Goal: Task Accomplishment & Management: Use online tool/utility

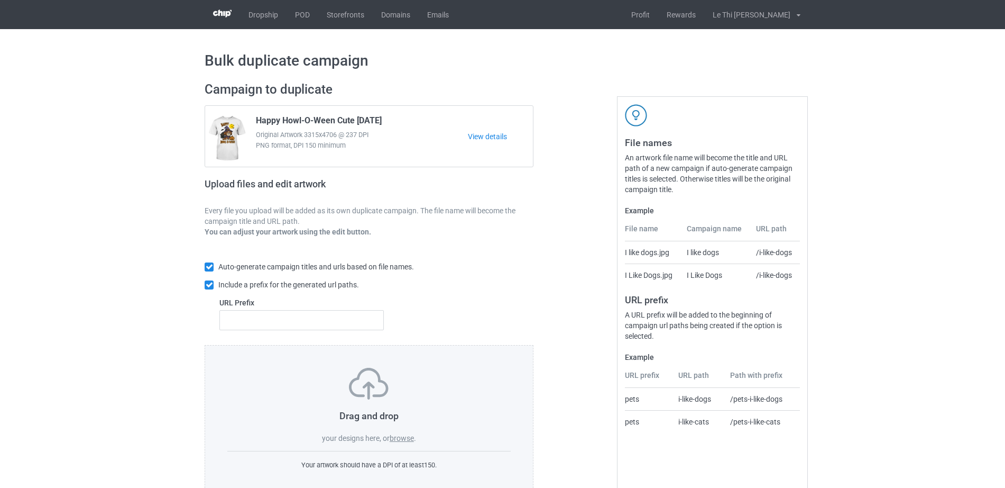
scroll to position [28, 0]
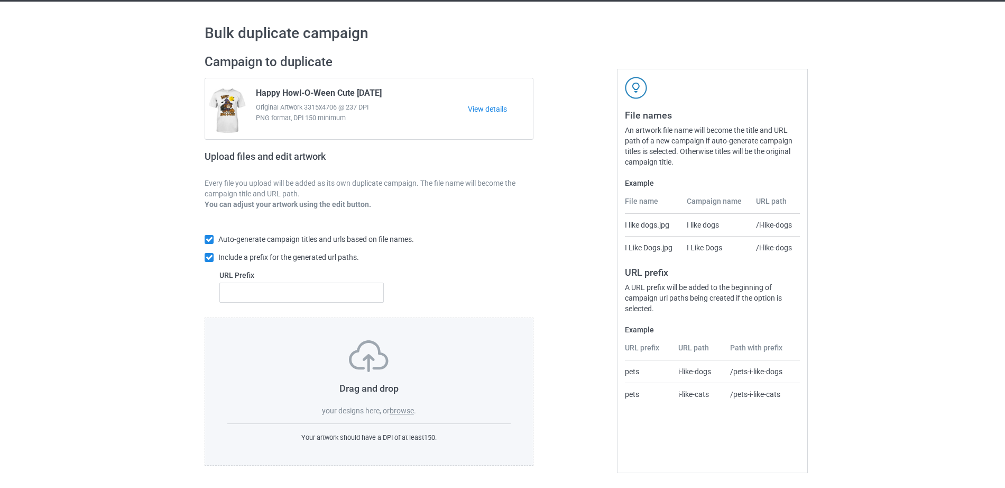
click at [406, 414] on label "browse" at bounding box center [402, 410] width 24 height 8
click at [0, 0] on input "browse" at bounding box center [0, 0] width 0 height 0
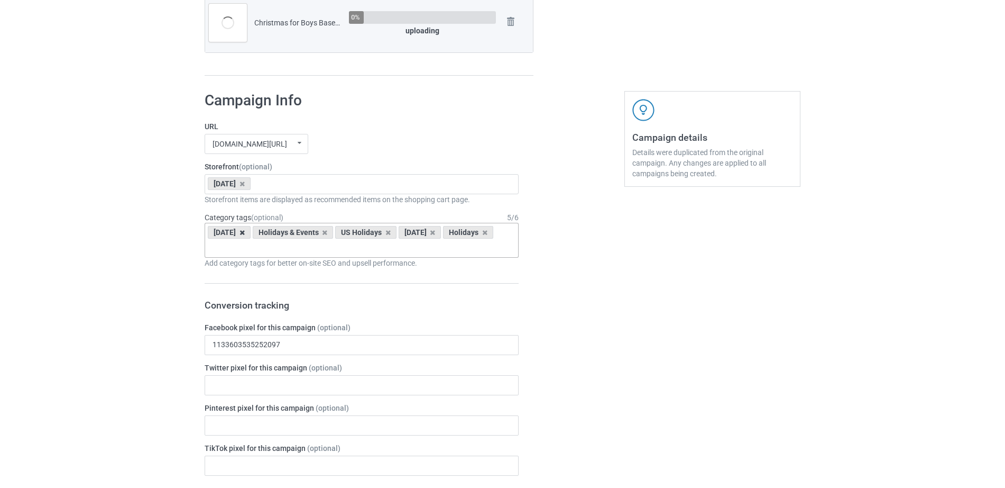
scroll to position [691, 0]
click at [245, 231] on icon at bounding box center [242, 234] width 5 height 7
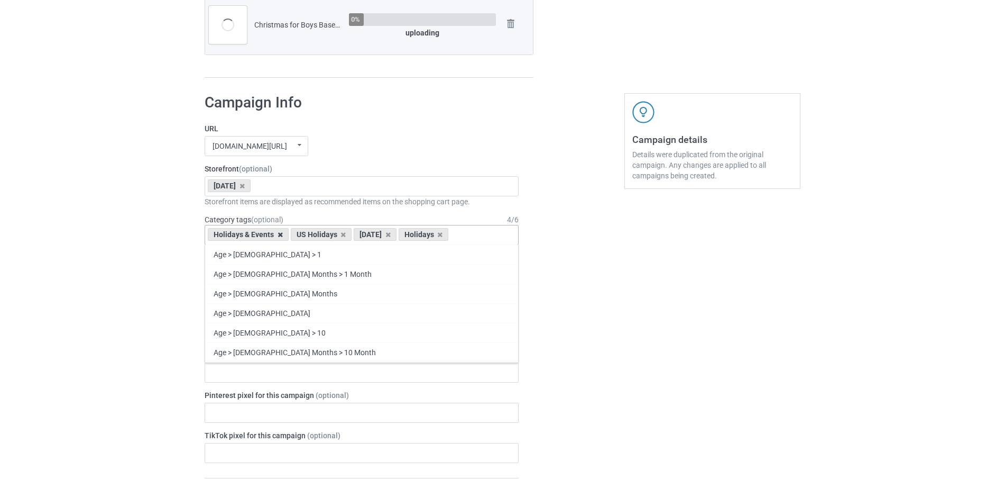
click at [278, 235] on icon at bounding box center [280, 234] width 5 height 7
click at [245, 235] on icon at bounding box center [242, 234] width 5 height 7
click at [249, 233] on icon at bounding box center [249, 234] width 5 height 7
click at [251, 190] on div "[DATE]" at bounding box center [229, 185] width 43 height 13
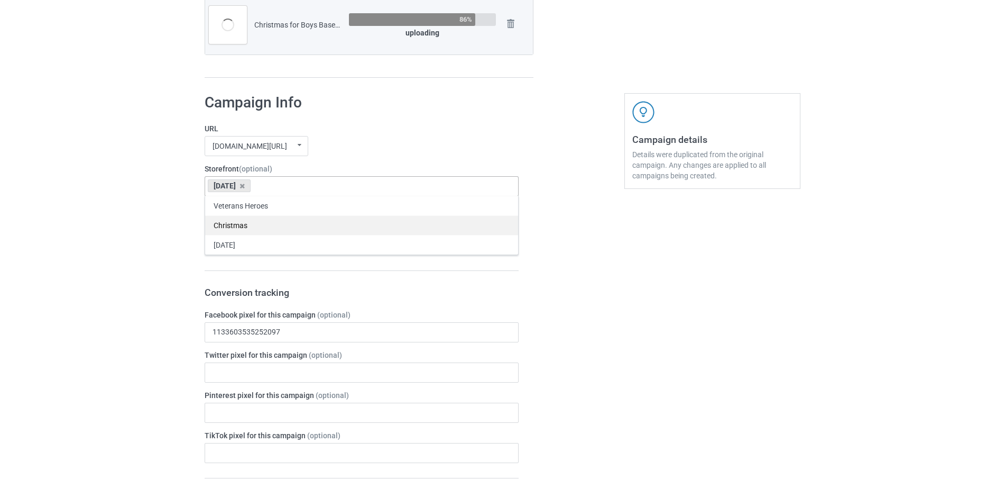
click at [242, 219] on div "Christmas" at bounding box center [361, 225] width 313 height 20
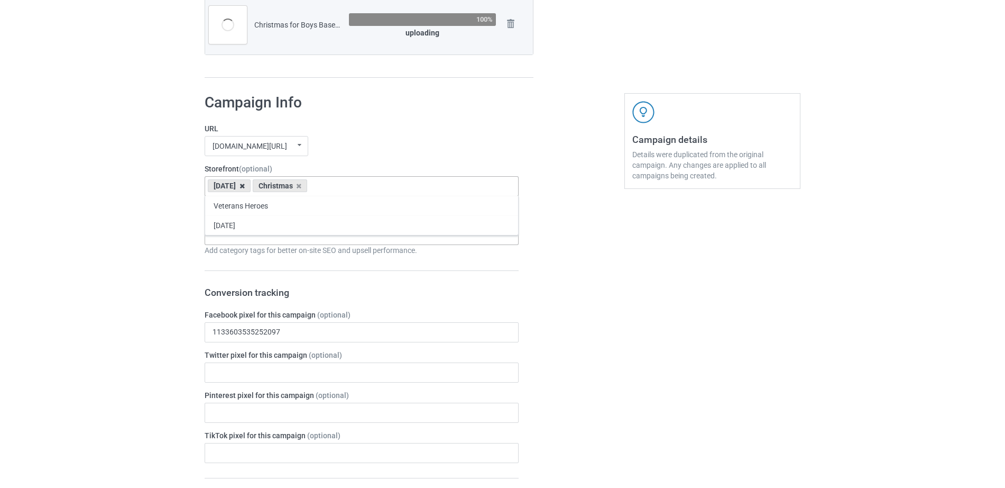
click at [245, 184] on icon at bounding box center [242, 185] width 5 height 7
click at [289, 238] on div "Age > [DEMOGRAPHIC_DATA] > 1 Age > [DEMOGRAPHIC_DATA] Months > 1 Month Age > [D…" at bounding box center [362, 235] width 314 height 20
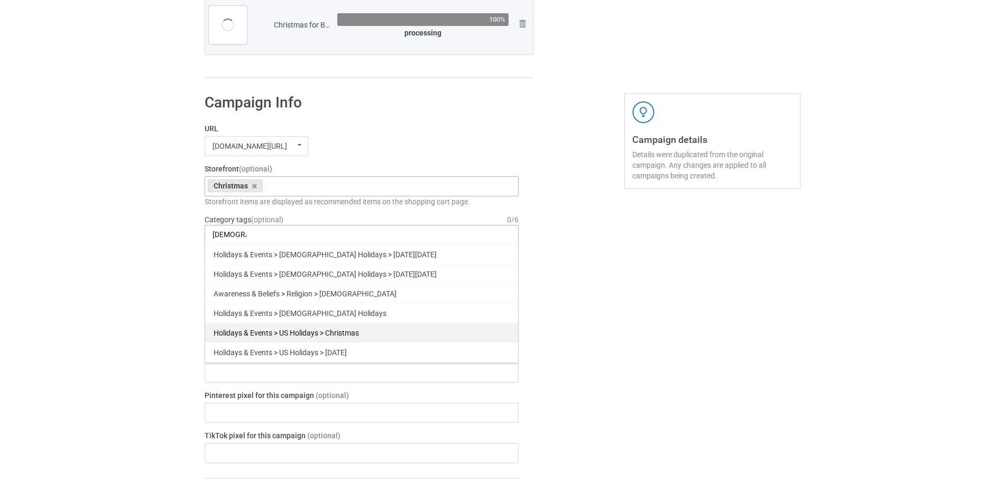
type input "[DEMOGRAPHIC_DATA]"
click at [328, 330] on div "Holidays & Events > US Holidays > Christmas" at bounding box center [361, 333] width 313 height 20
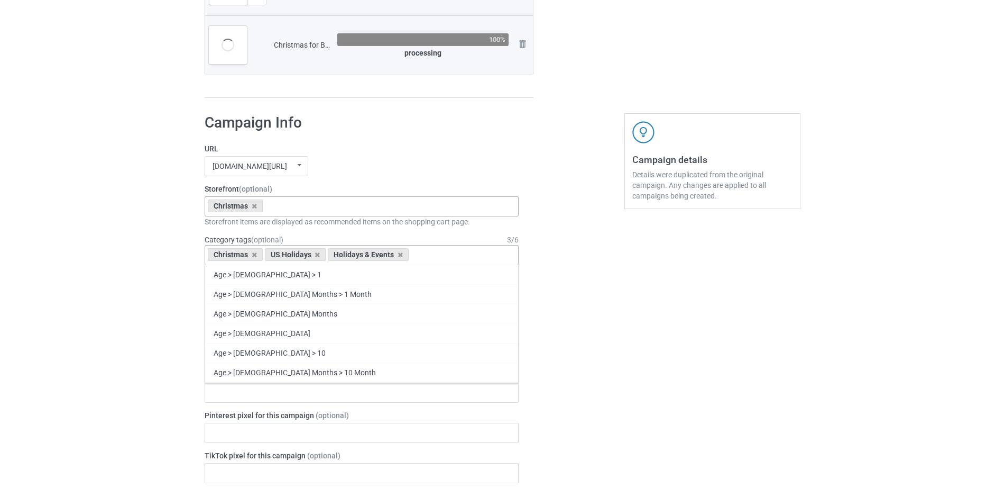
scroll to position [731, 0]
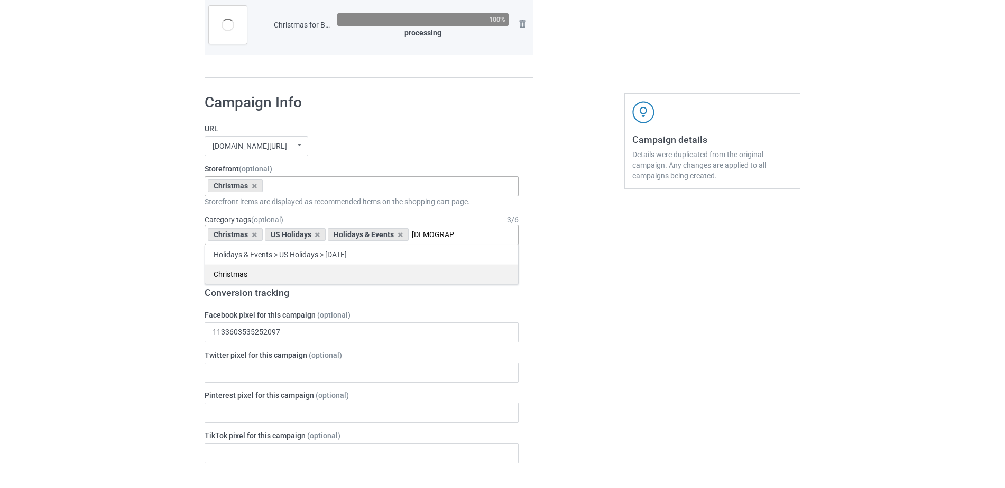
type input "[DEMOGRAPHIC_DATA]"
click at [298, 268] on div "Christmas" at bounding box center [361, 274] width 313 height 20
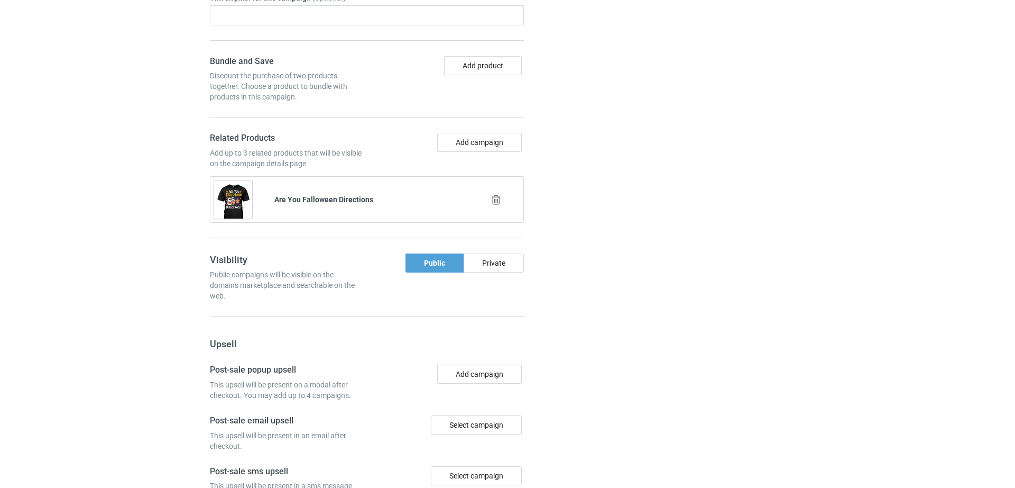
scroll to position [1170, 0]
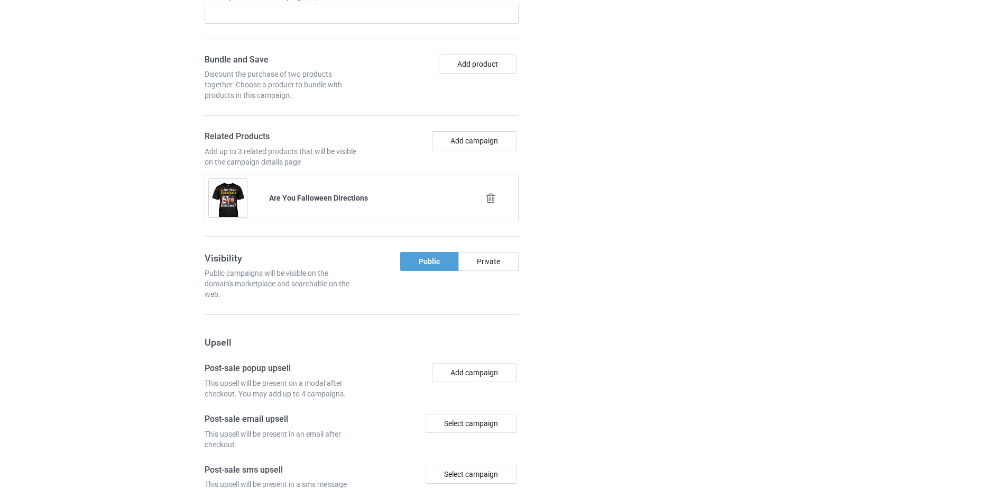
click at [489, 200] on icon at bounding box center [490, 198] width 13 height 11
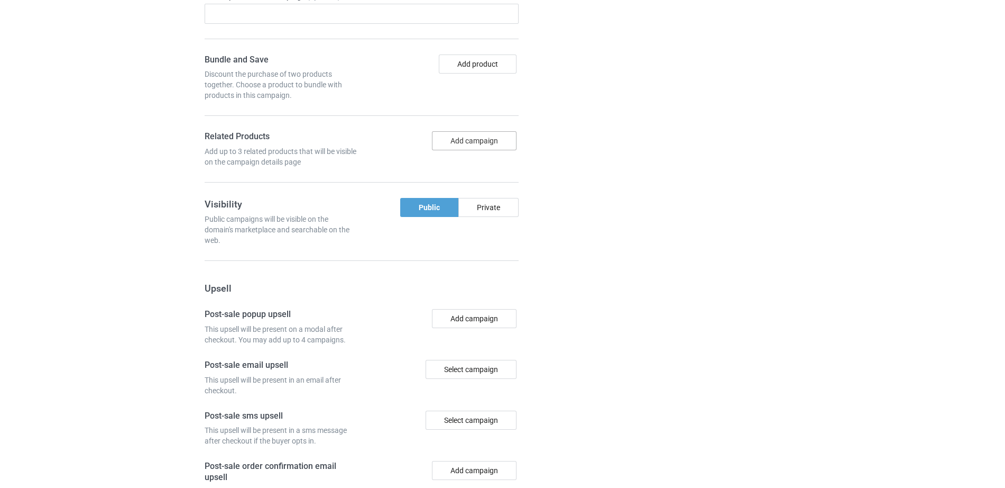
click at [469, 145] on button "Add campaign" at bounding box center [474, 140] width 85 height 19
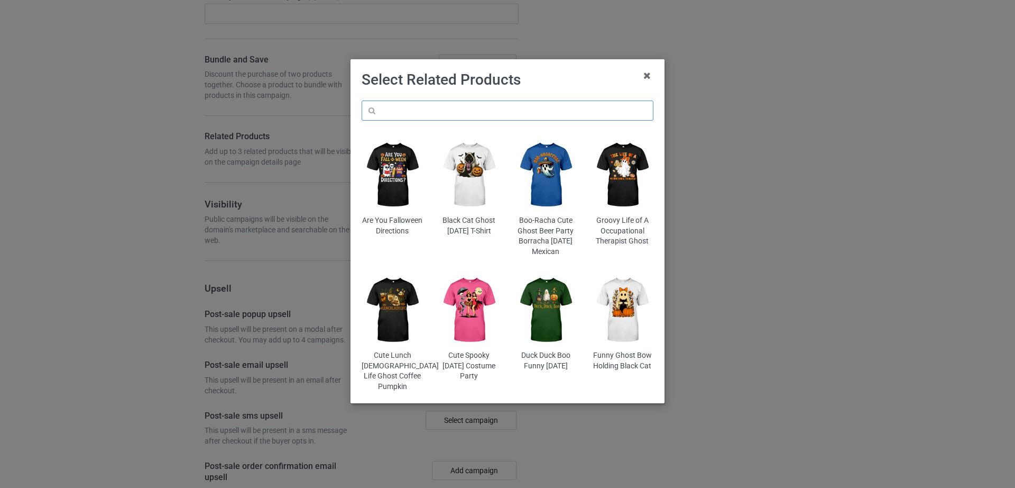
click at [423, 109] on input "text" at bounding box center [508, 110] width 292 height 20
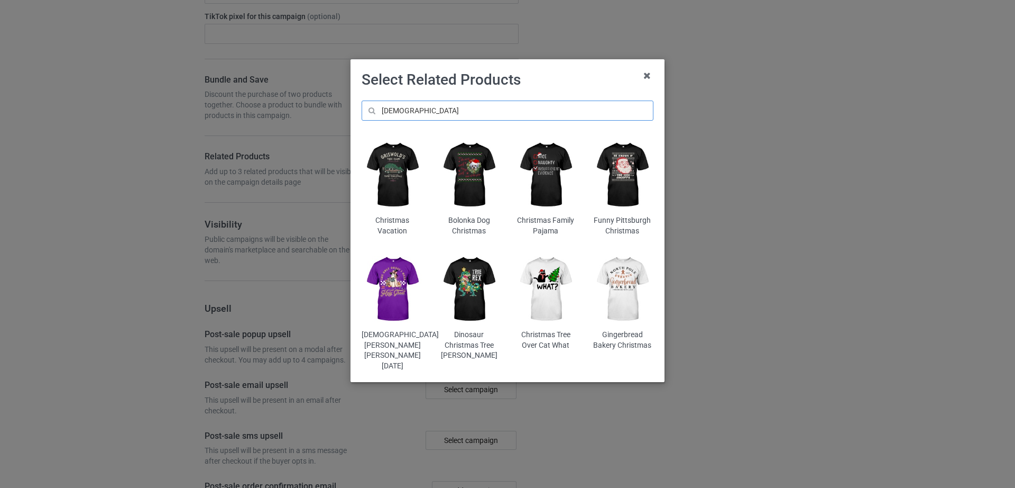
scroll to position [1230, 0]
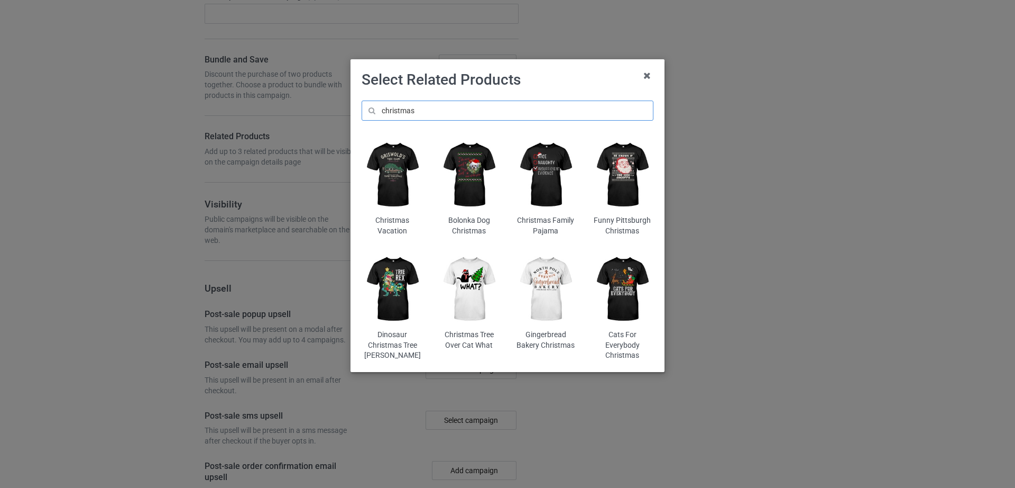
type input "christmas"
click at [396, 162] on img at bounding box center [393, 174] width 62 height 77
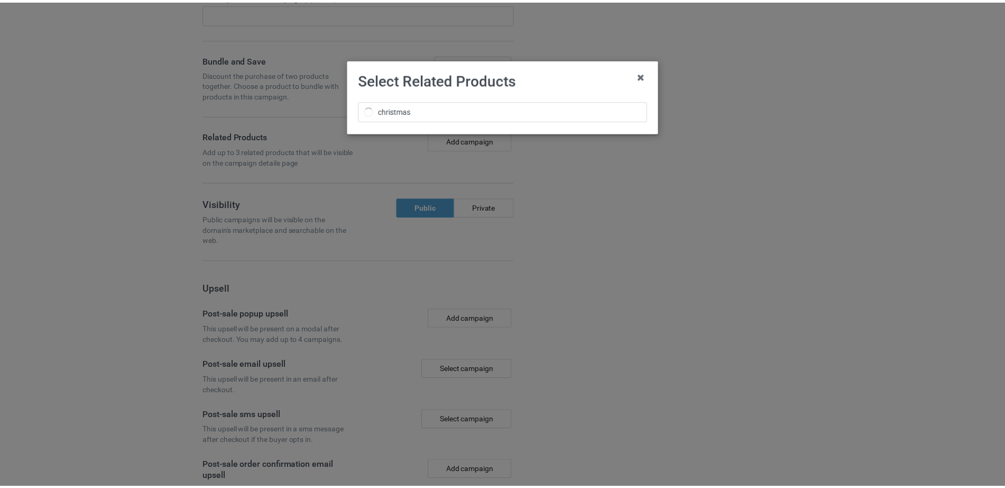
scroll to position [1250, 0]
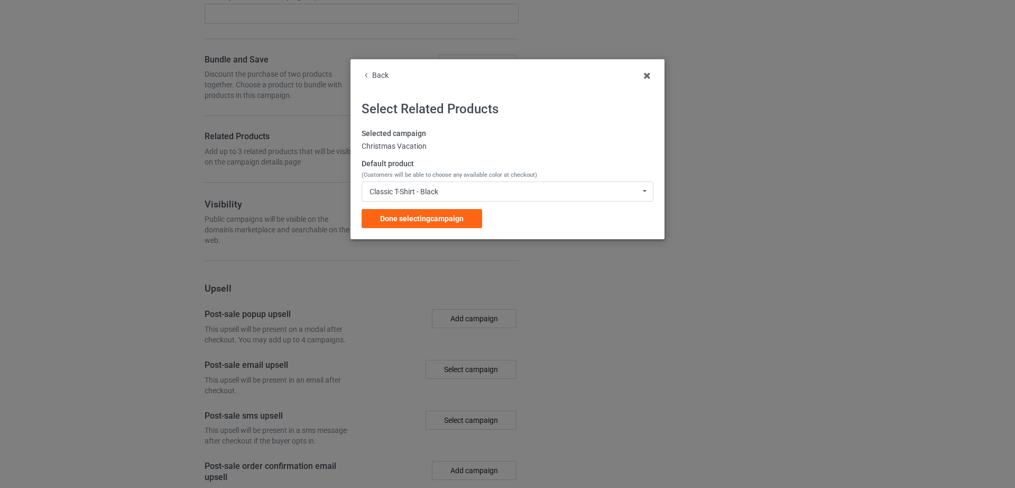
click at [398, 231] on div "Back Select Related Products Selected campaign Christmas Vacation Default produ…" at bounding box center [508, 149] width 314 height 180
click at [397, 223] on span "Done selecting campaign" at bounding box center [422, 218] width 84 height 8
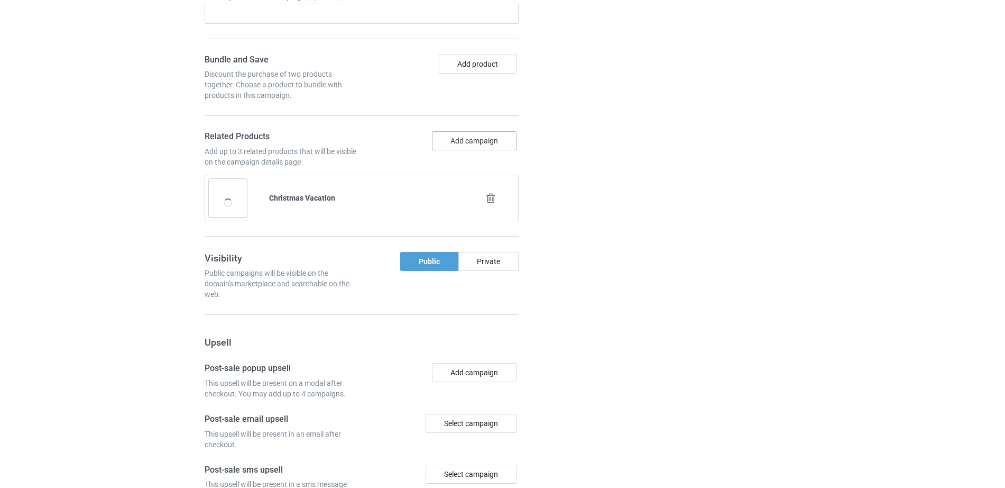
click at [455, 144] on button "Add campaign" at bounding box center [474, 140] width 85 height 19
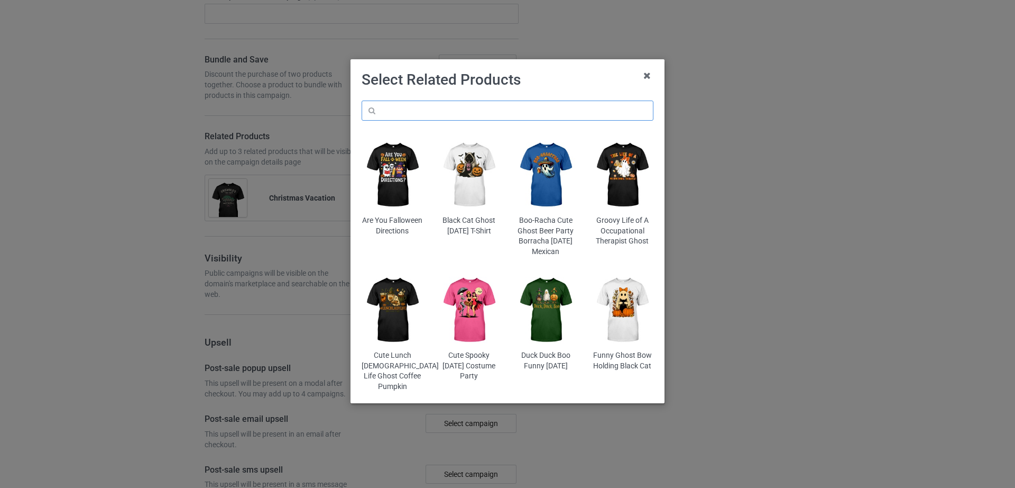
click at [409, 109] on input "text" at bounding box center [508, 110] width 292 height 20
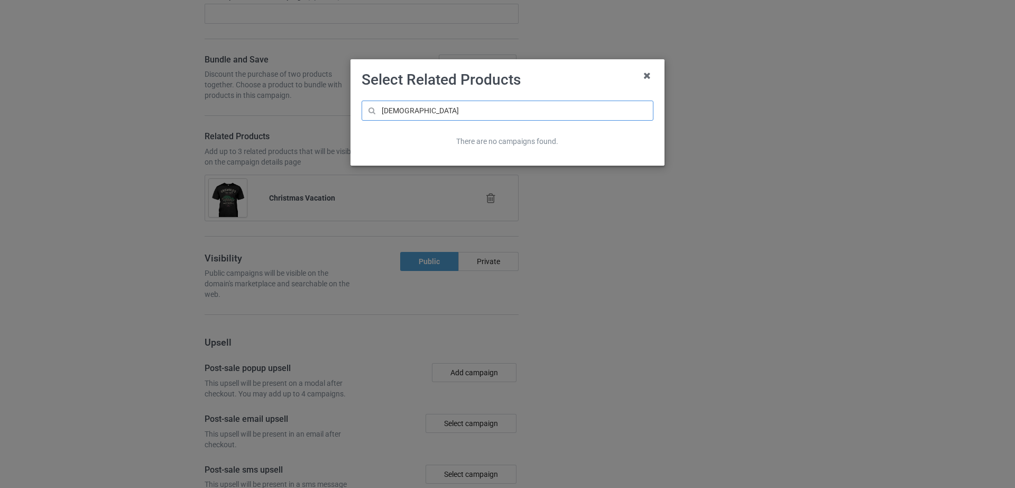
drag, startPoint x: 399, startPoint y: 109, endPoint x: 393, endPoint y: 108, distance: 6.4
click at [393, 108] on input "[DEMOGRAPHIC_DATA]" at bounding box center [508, 110] width 292 height 20
drag, startPoint x: 426, startPoint y: 106, endPoint x: 411, endPoint y: 107, distance: 14.8
click at [411, 107] on input "chrítmasmas" at bounding box center [508, 110] width 292 height 20
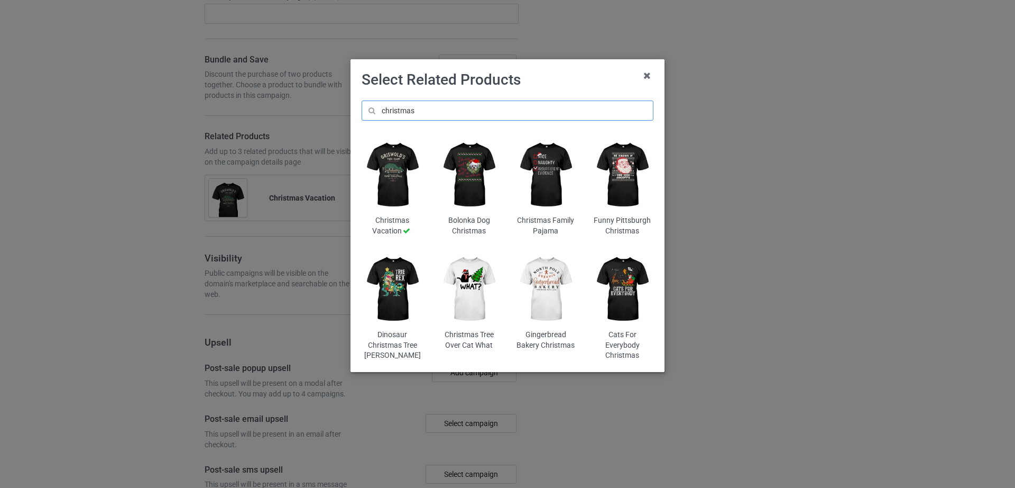
type input "christmas"
click at [627, 299] on img at bounding box center [623, 289] width 62 height 77
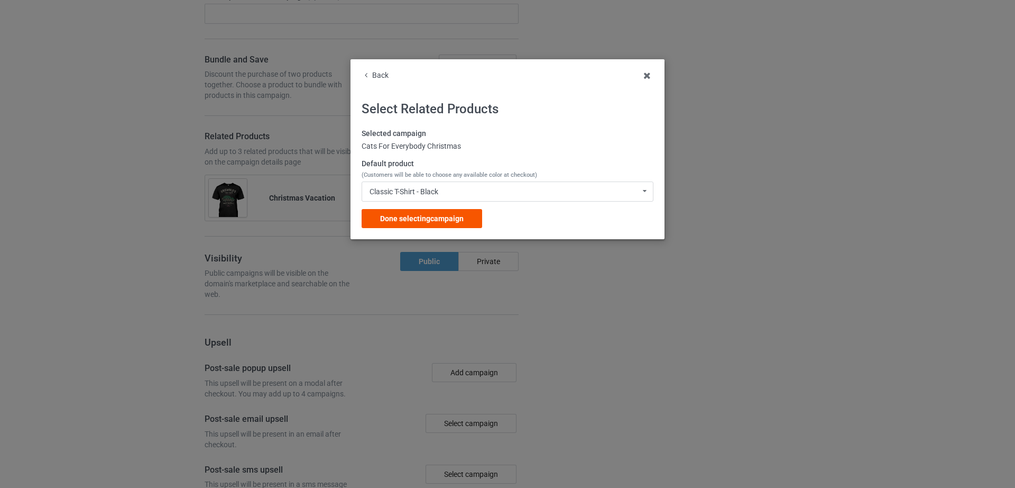
click at [421, 217] on span "Done selecting campaign" at bounding box center [422, 218] width 84 height 8
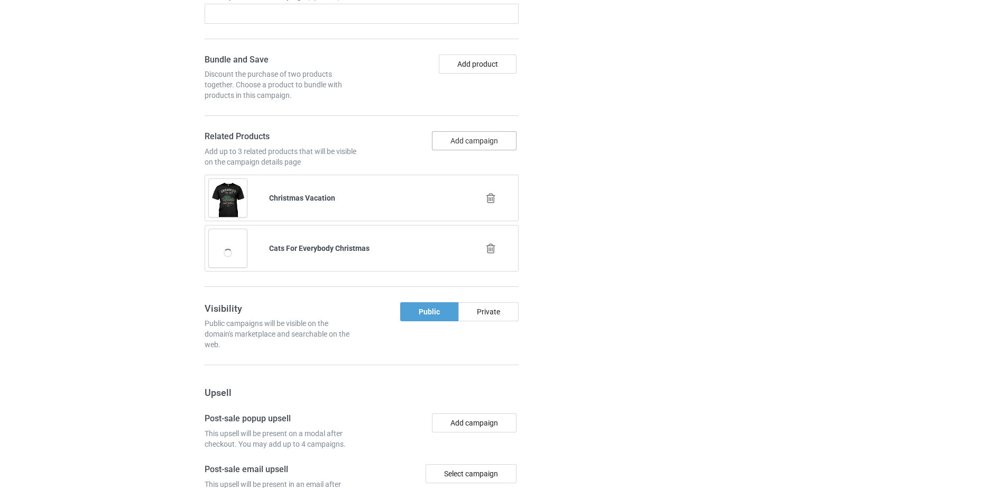
click at [474, 143] on button "Add campaign" at bounding box center [474, 140] width 85 height 19
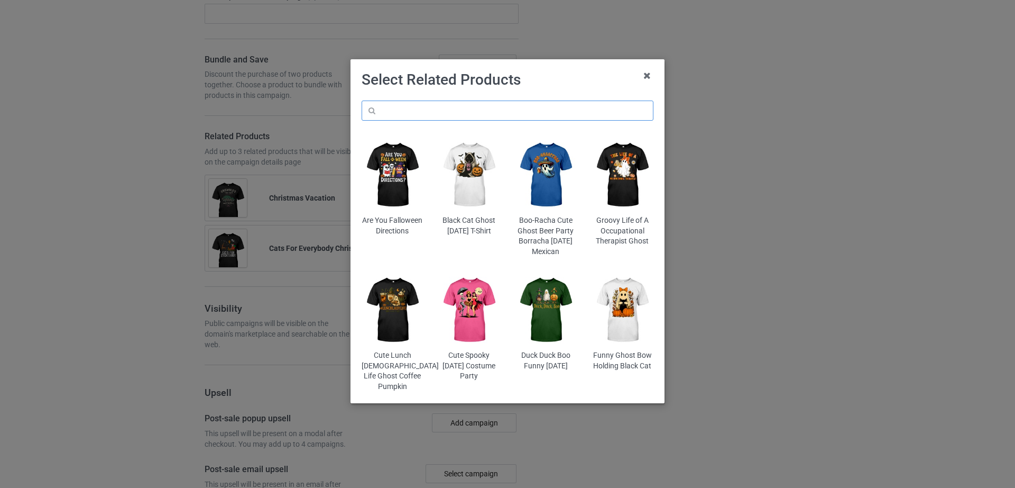
click at [464, 115] on input "text" at bounding box center [508, 110] width 292 height 20
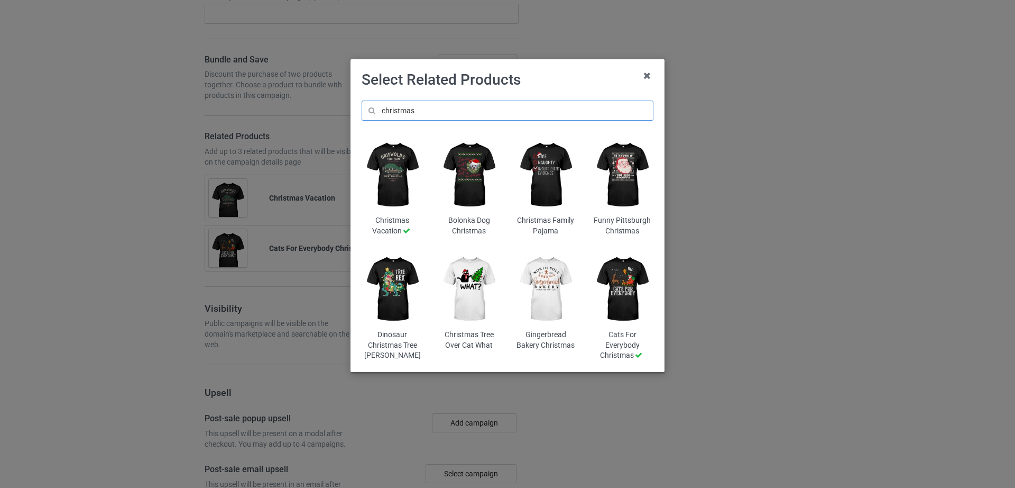
type input "christmas"
click at [639, 167] on img at bounding box center [623, 174] width 62 height 77
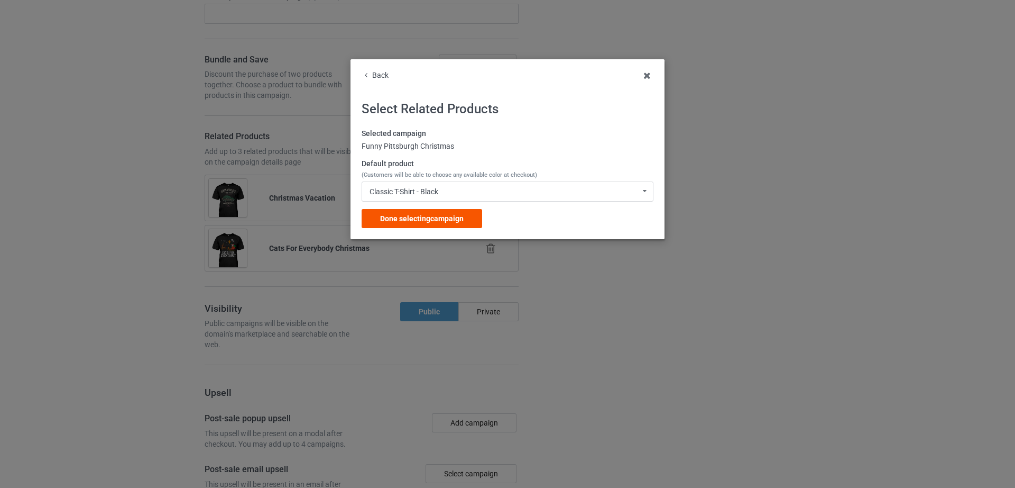
click at [441, 219] on span "Done selecting campaign" at bounding box center [422, 218] width 84 height 8
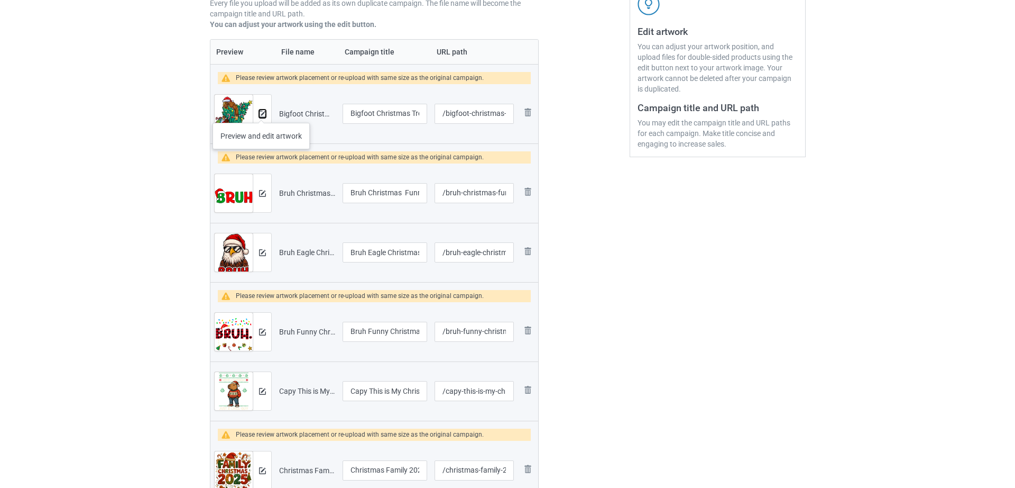
scroll to position [209, 0]
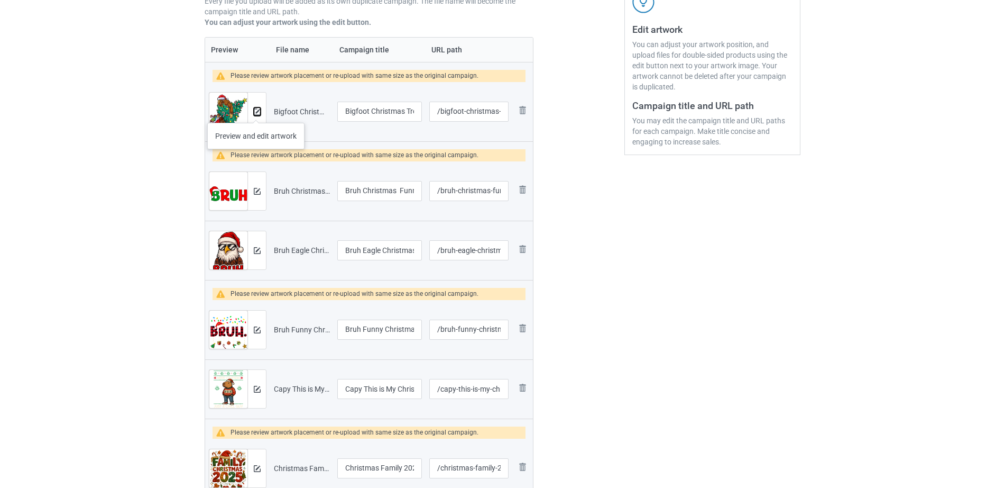
click at [256, 112] on img at bounding box center [257, 111] width 7 height 7
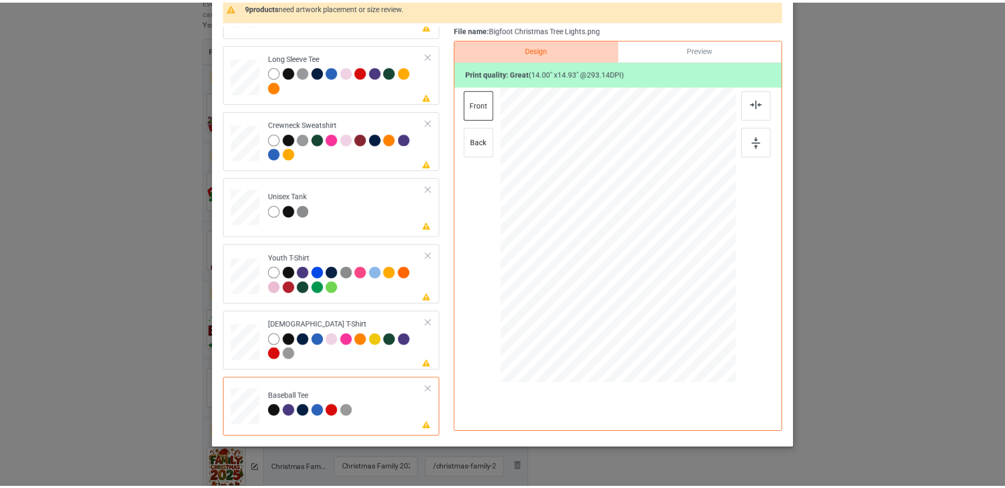
scroll to position [0, 0]
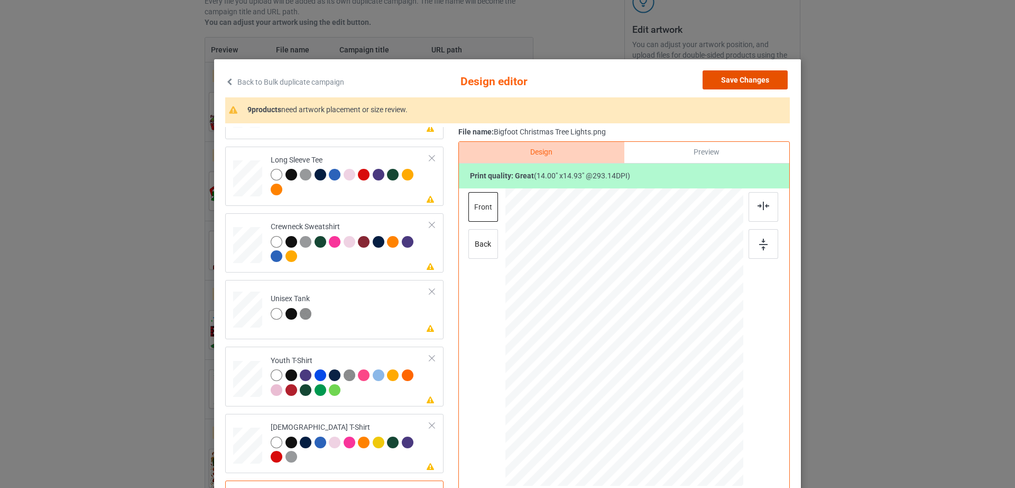
click at [770, 83] on button "Save Changes" at bounding box center [745, 79] width 85 height 19
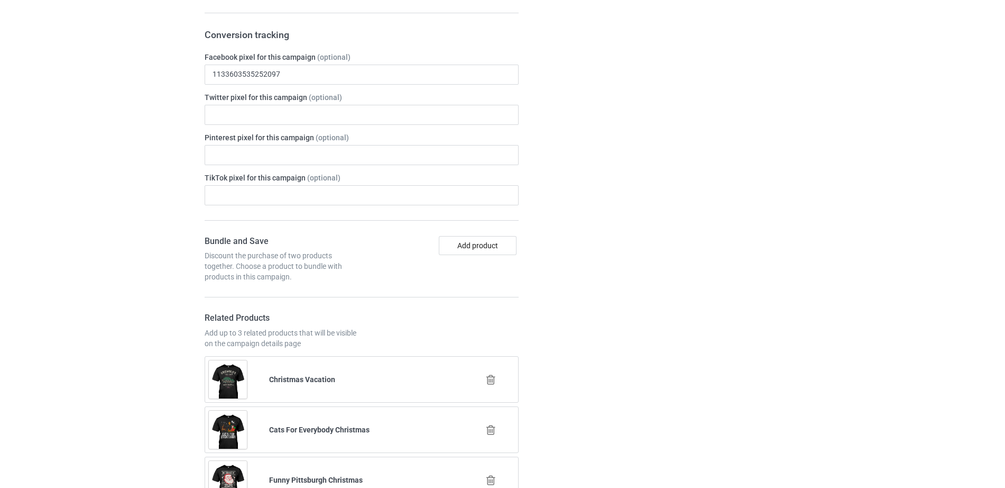
scroll to position [1549, 0]
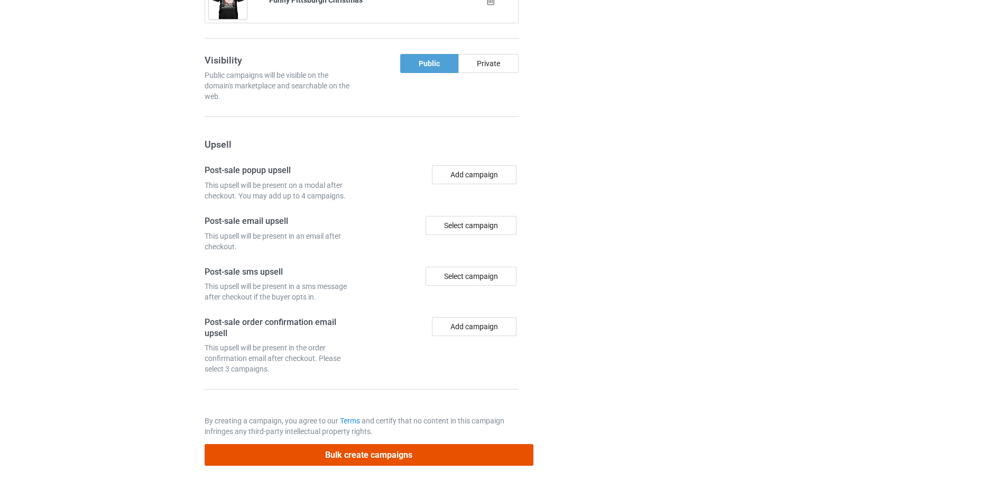
click at [380, 454] on button "Bulk create campaigns" at bounding box center [369, 455] width 329 height 22
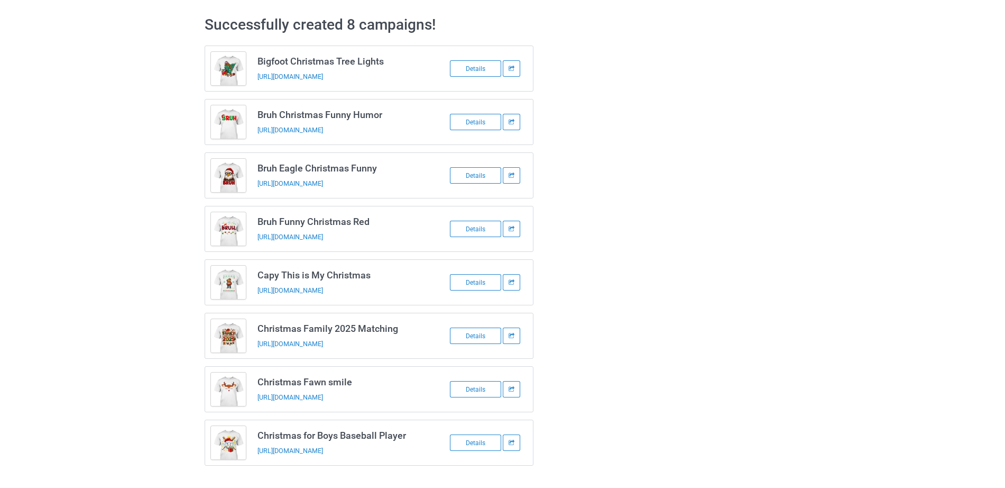
scroll to position [0, 0]
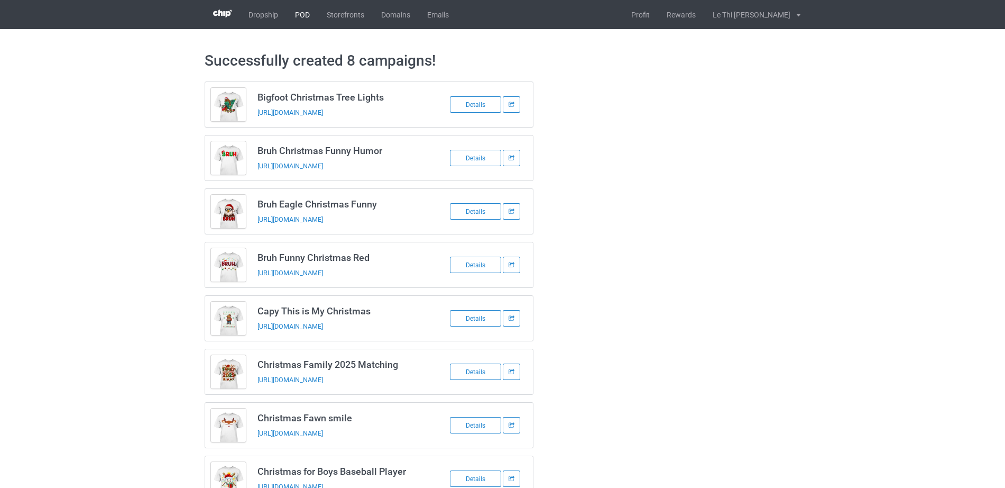
click at [304, 15] on link "POD" at bounding box center [303, 14] width 32 height 29
